Goal: Check status: Check status

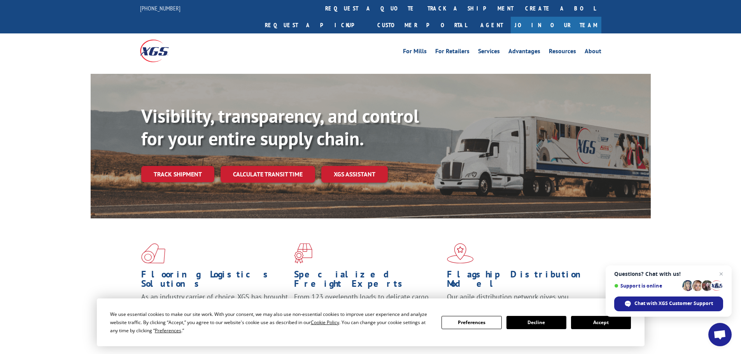
click at [422, 10] on link "track a shipment" at bounding box center [471, 8] width 98 height 17
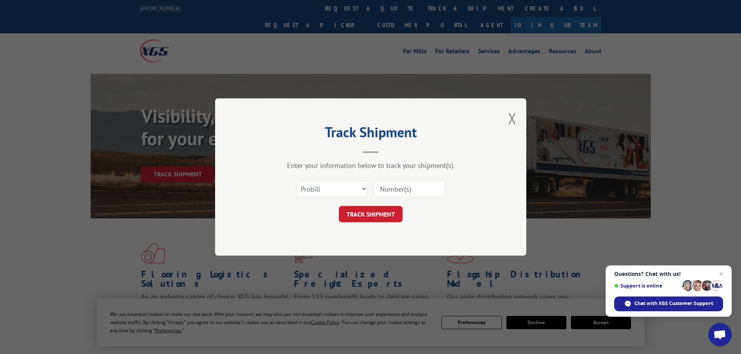
click at [389, 188] on input at bounding box center [409, 189] width 72 height 16
paste input "2864766"
type input "2864766"
click at [388, 226] on div "Track Shipment Enter your information below to track your shipment(s). Select c…" at bounding box center [370, 177] width 311 height 158
click at [392, 215] on button "TRACK SHIPMENT" at bounding box center [371, 214] width 64 height 16
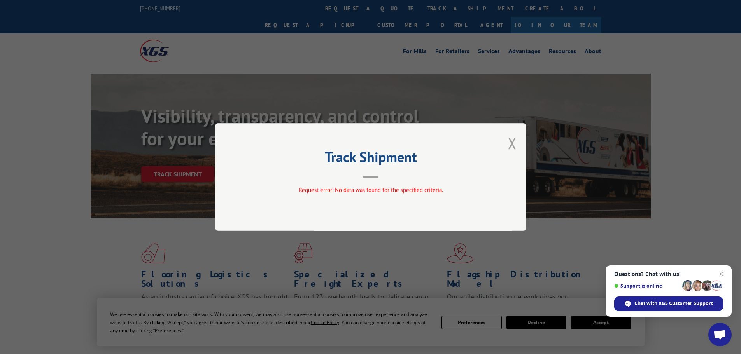
click at [510, 138] on button "Close modal" at bounding box center [512, 143] width 9 height 21
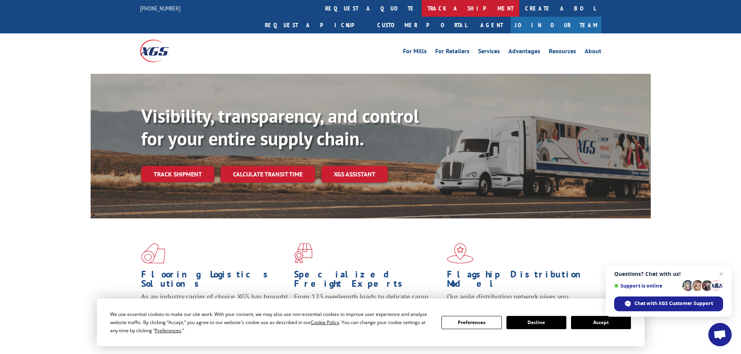
click at [422, 7] on link "track a shipment" at bounding box center [471, 8] width 98 height 17
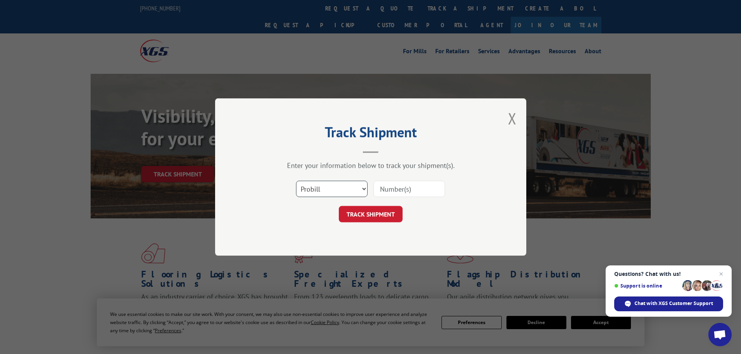
click at [321, 190] on select "Select category... Probill BOL PO" at bounding box center [332, 189] width 72 height 16
click at [426, 187] on input at bounding box center [409, 189] width 72 height 16
paste input "17633957"
type input "17633957"
click at [390, 214] on button "TRACK SHIPMENT" at bounding box center [371, 214] width 64 height 16
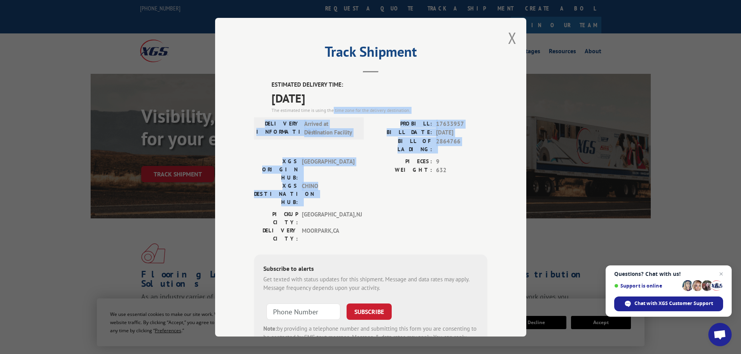
drag, startPoint x: 327, startPoint y: 177, endPoint x: 332, endPoint y: 108, distance: 69.0
click at [332, 108] on div "ESTIMATED DELIVERY TIME: [DATE] The estimated time is using the time zone for t…" at bounding box center [370, 221] width 233 height 280
